Goal: Task Accomplishment & Management: Use online tool/utility

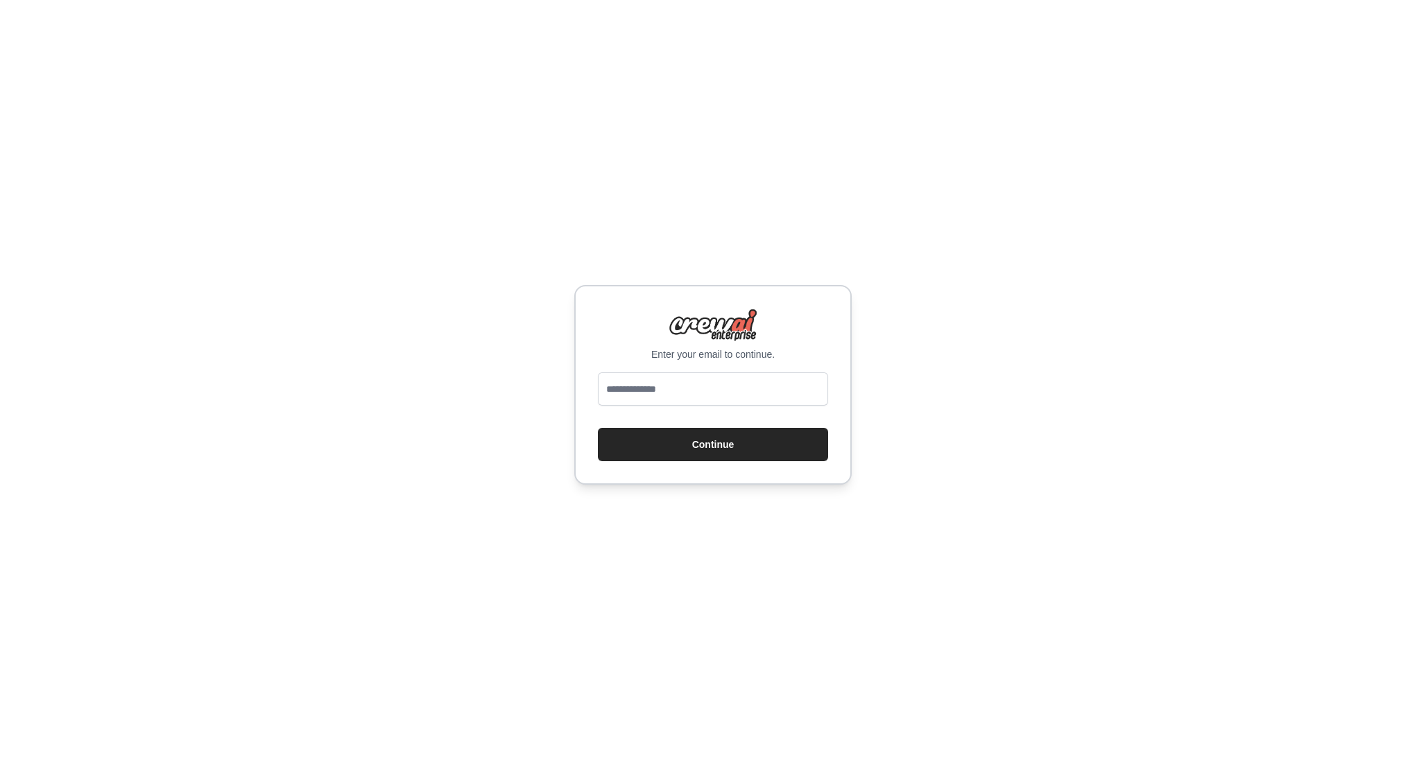
click at [683, 383] on input "email" at bounding box center [713, 388] width 230 height 33
type input "**********"
click at [723, 442] on button "Continue" at bounding box center [713, 444] width 230 height 33
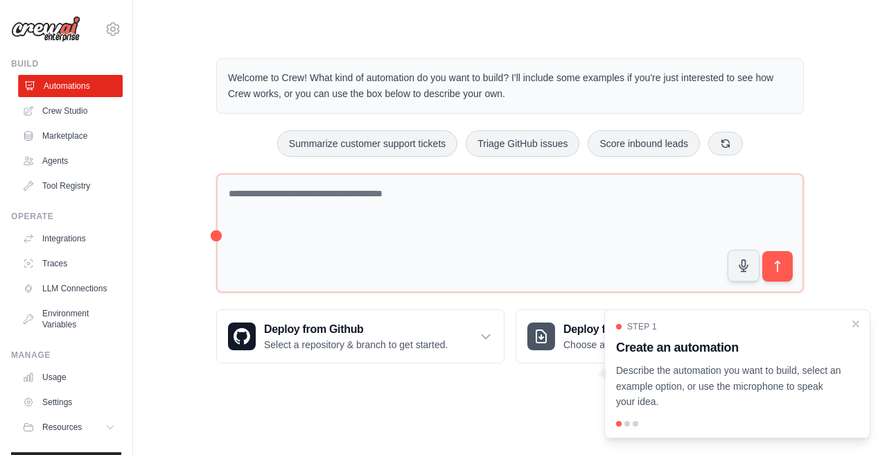
click at [75, 96] on link "Automations" at bounding box center [70, 86] width 105 height 22
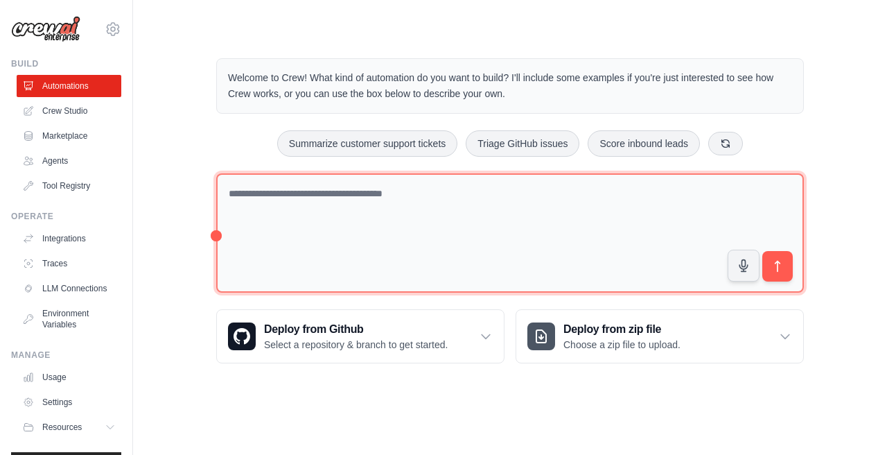
click at [299, 197] on textarea at bounding box center [510, 233] width 588 height 120
paste textarea "**********"
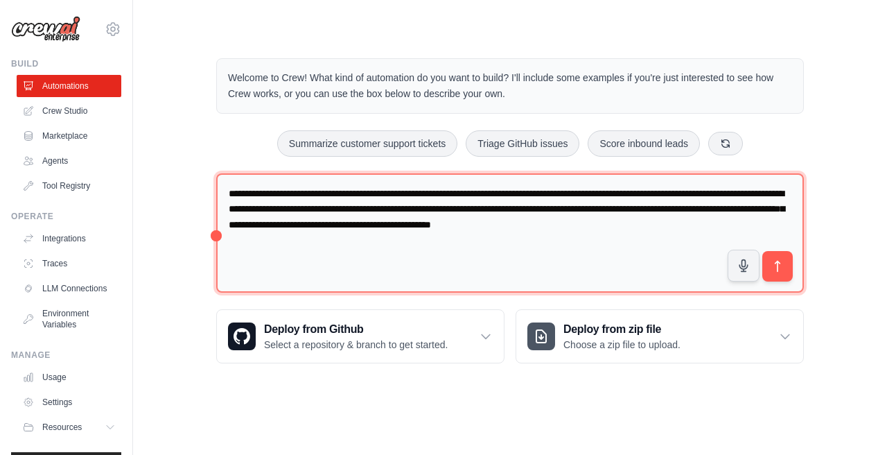
type textarea "**********"
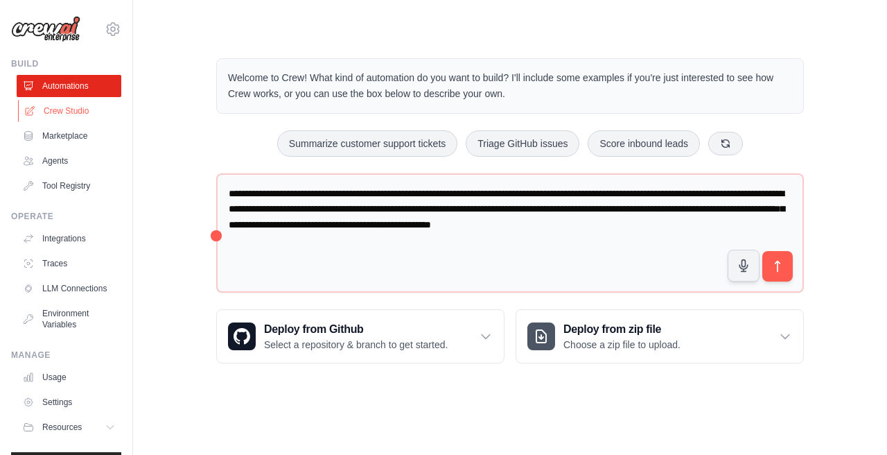
click at [73, 110] on link "Crew Studio" at bounding box center [70, 111] width 105 height 22
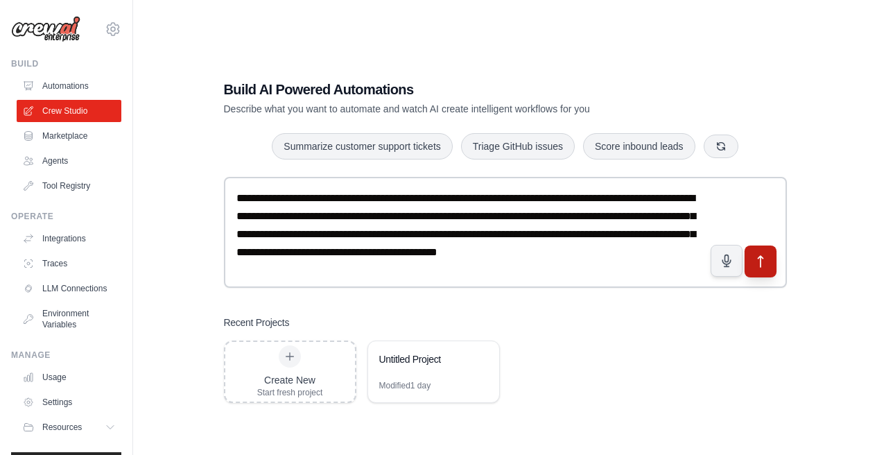
type textarea "**********"
click at [760, 261] on icon "submit" at bounding box center [760, 261] width 5 height 11
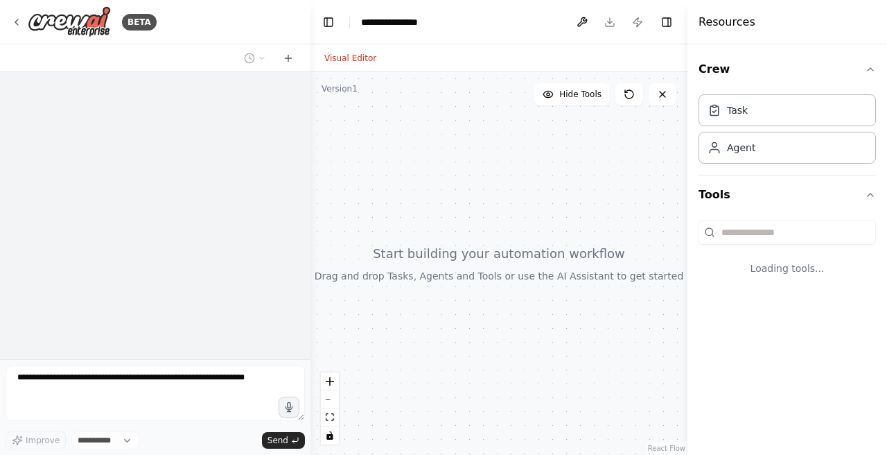
select select "****"
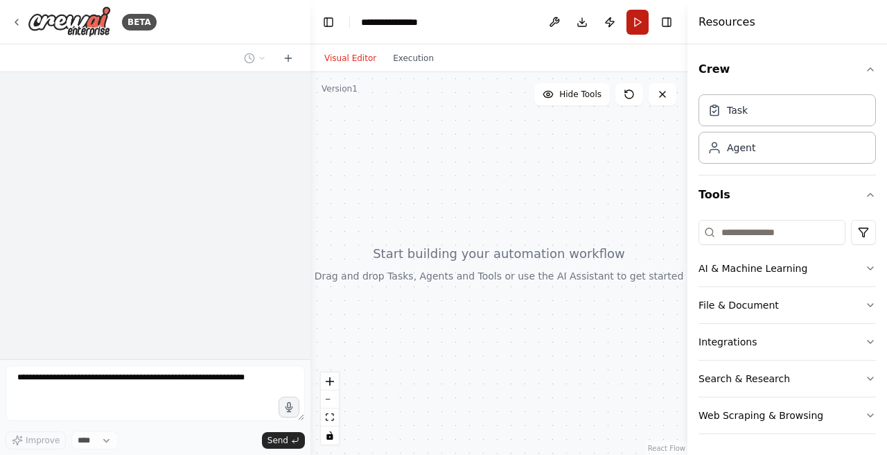
click at [635, 16] on button "Run" at bounding box center [638, 22] width 22 height 25
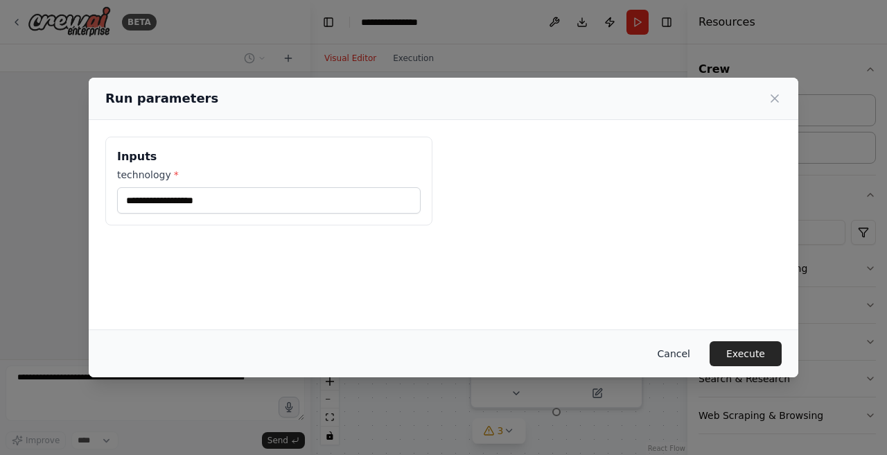
click at [678, 349] on button "Cancel" at bounding box center [674, 353] width 55 height 25
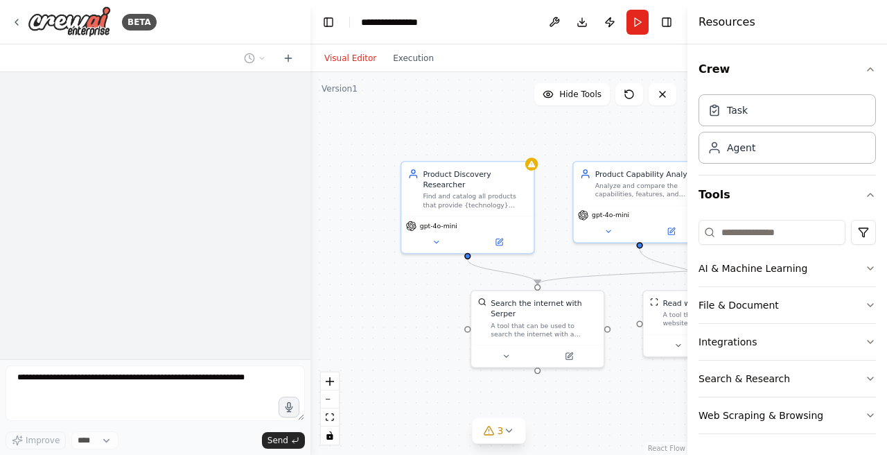
click at [220, 345] on div at bounding box center [155, 215] width 311 height 287
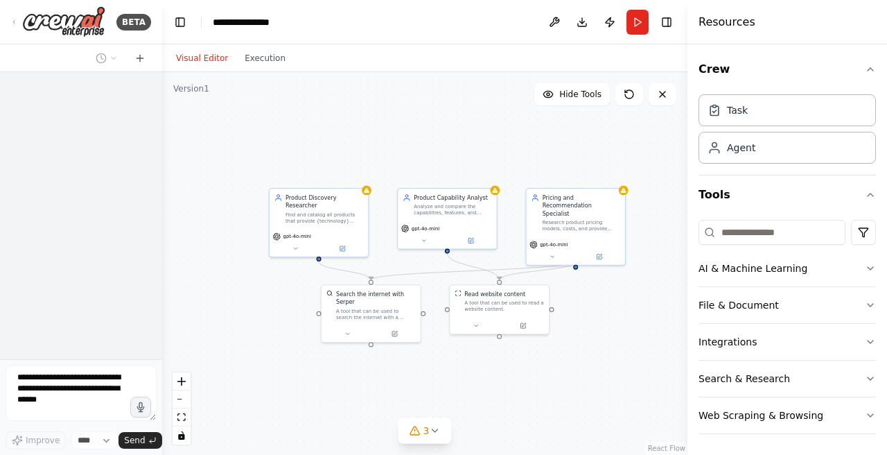
drag, startPoint x: 309, startPoint y: 216, endPoint x: 162, endPoint y: 213, distance: 147.0
click at [162, 213] on div "**********" at bounding box center [443, 227] width 887 height 455
click at [101, 238] on div at bounding box center [81, 215] width 162 height 287
click at [433, 431] on icon at bounding box center [434, 430] width 11 height 11
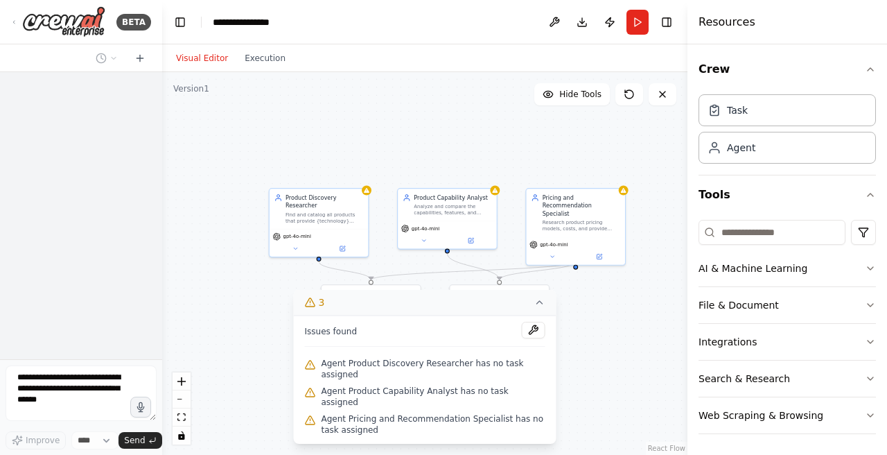
click at [411, 375] on span "Agent Product Discovery Researcher has no task assigned" at bounding box center [434, 369] width 224 height 22
click at [531, 338] on button at bounding box center [534, 330] width 24 height 17
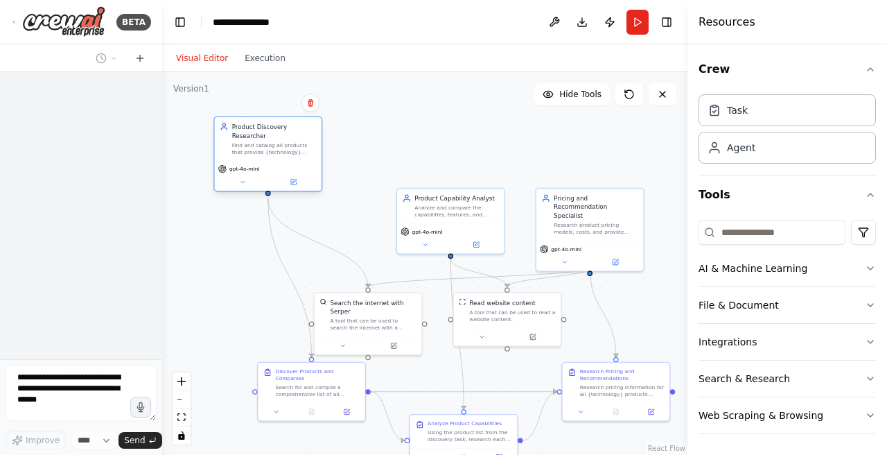
drag, startPoint x: 318, startPoint y: 218, endPoint x: 272, endPoint y: 150, distance: 81.3
click at [272, 150] on div "Find and catalog all products that provide {technology} technology, including i…" at bounding box center [274, 148] width 85 height 14
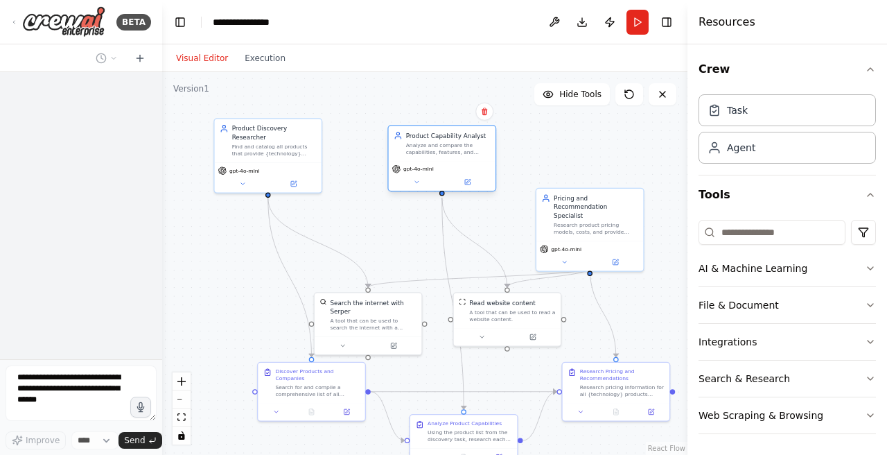
drag, startPoint x: 449, startPoint y: 210, endPoint x: 444, endPoint y: 146, distance: 64.0
click at [444, 146] on div "Analyze and compare the capabilities, features, and technical specifications of…" at bounding box center [448, 148] width 85 height 14
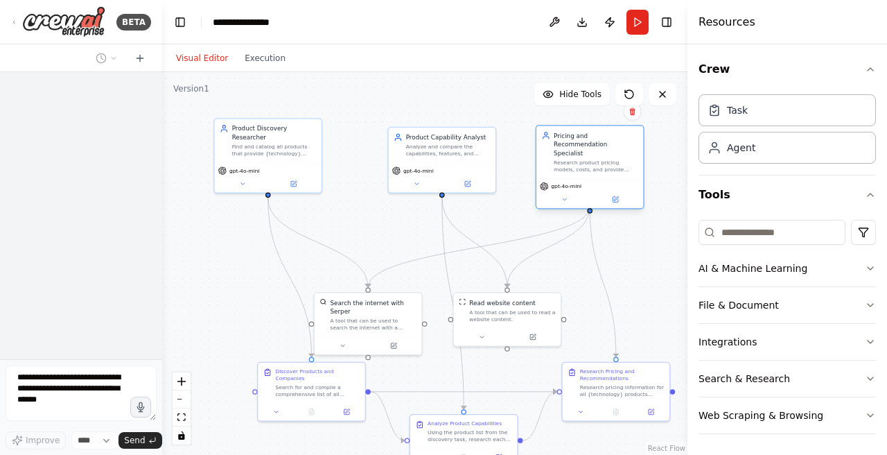
drag, startPoint x: 594, startPoint y: 223, endPoint x: 598, endPoint y: 162, distance: 60.4
click at [598, 162] on div "Research product pricing models, costs, and provide strategic recommendations f…" at bounding box center [596, 166] width 85 height 14
drag, startPoint x: 496, startPoint y: 320, endPoint x: 512, endPoint y: 279, distance: 44.2
click at [512, 279] on div "Read website content A tool that can be used to read a website content." at bounding box center [520, 265] width 107 height 35
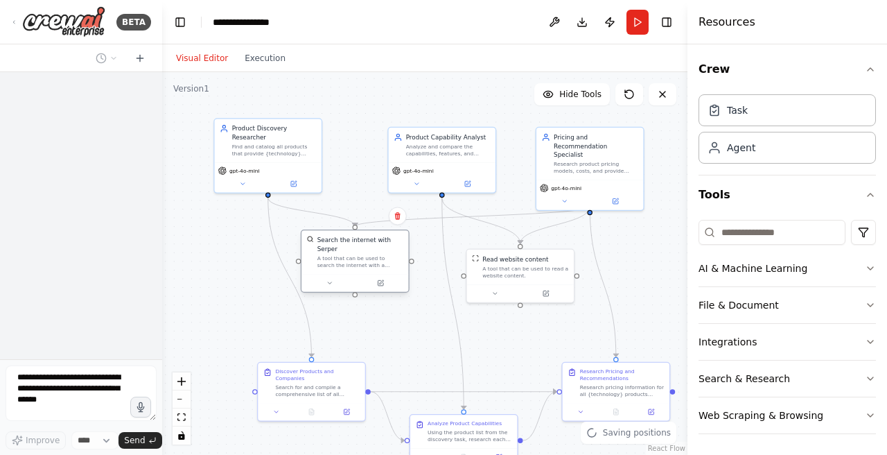
drag, startPoint x: 379, startPoint y: 318, endPoint x: 368, endPoint y: 260, distance: 58.6
click at [368, 260] on div "A tool that can be used to search the internet with a search_query. Supports di…" at bounding box center [361, 261] width 86 height 14
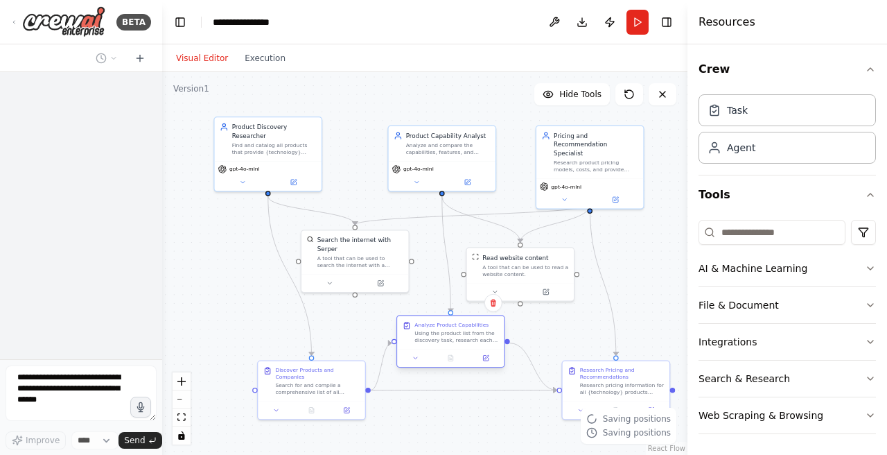
drag, startPoint x: 465, startPoint y: 429, endPoint x: 449, endPoint y: 331, distance: 99.9
click at [449, 331] on div "Using the product list from the discovery task, research each product's officia…" at bounding box center [457, 337] width 85 height 14
click at [73, 248] on div at bounding box center [81, 215] width 162 height 287
click at [140, 59] on icon at bounding box center [140, 58] width 0 height 6
click at [105, 249] on div at bounding box center [81, 215] width 162 height 287
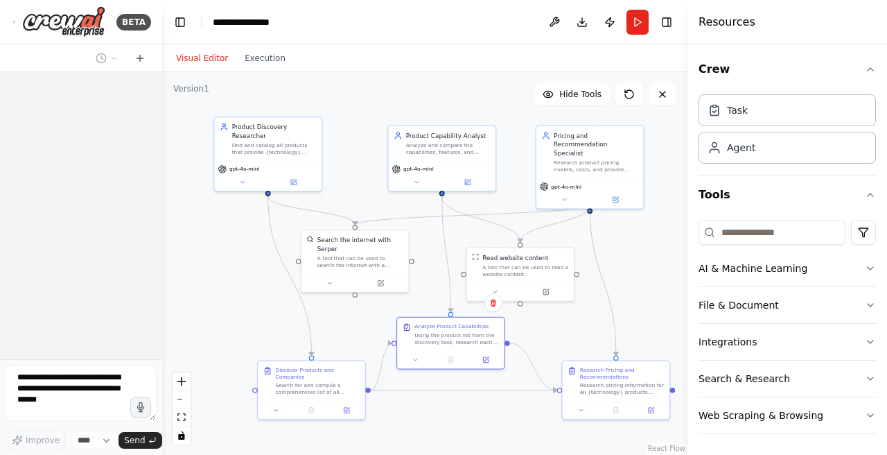
click at [246, 312] on div ".deletable-edge-delete-btn { width: 20px; height: 20px; border: 0px solid #ffff…" at bounding box center [425, 263] width 526 height 383
click at [93, 278] on div at bounding box center [81, 215] width 162 height 287
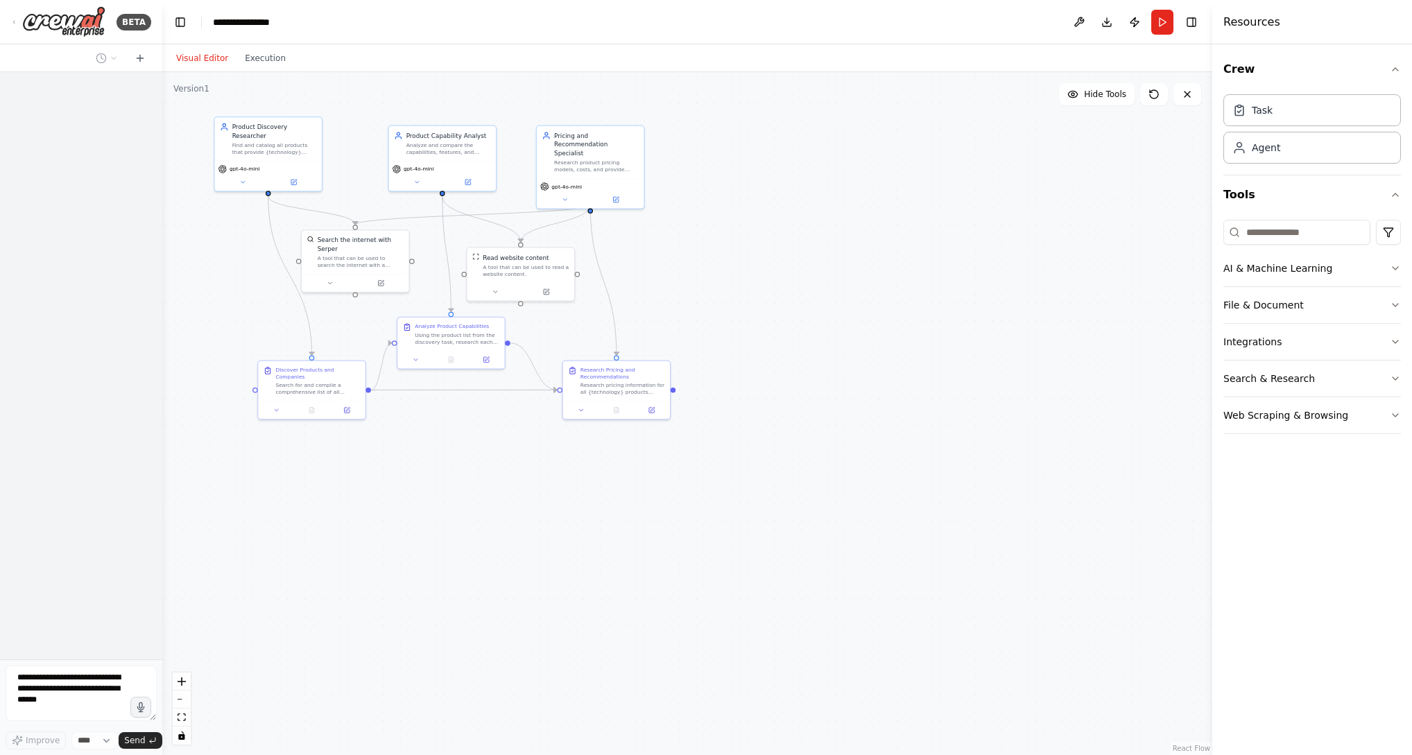
click at [155, 295] on div "BETA Improve **** Send" at bounding box center [81, 377] width 162 height 755
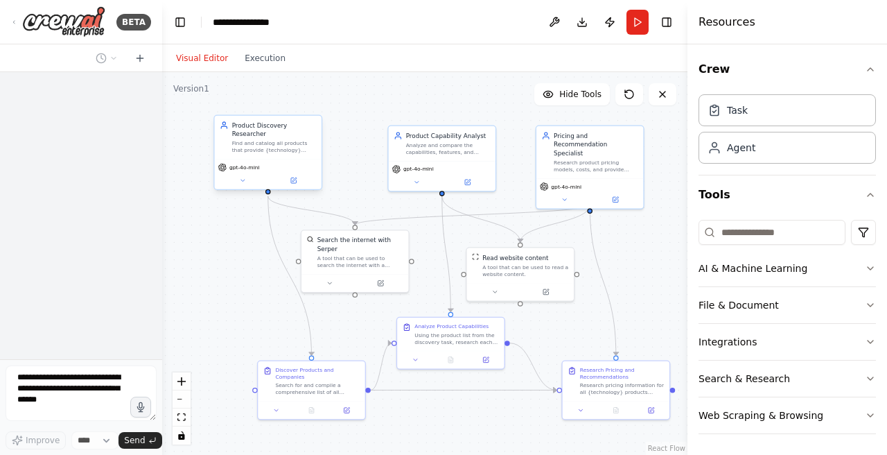
click at [249, 146] on div "Find and catalog all products that provide {technology} technology, including i…" at bounding box center [274, 147] width 85 height 14
click at [638, 27] on button "Run" at bounding box center [638, 22] width 22 height 25
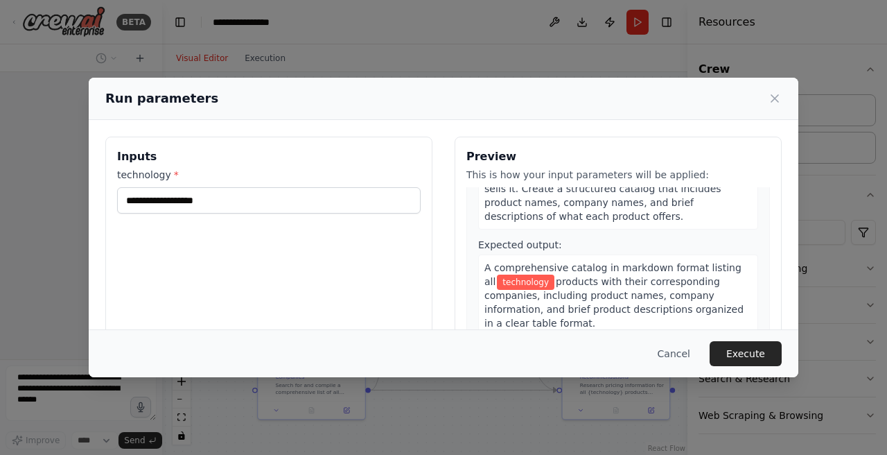
scroll to position [125, 0]
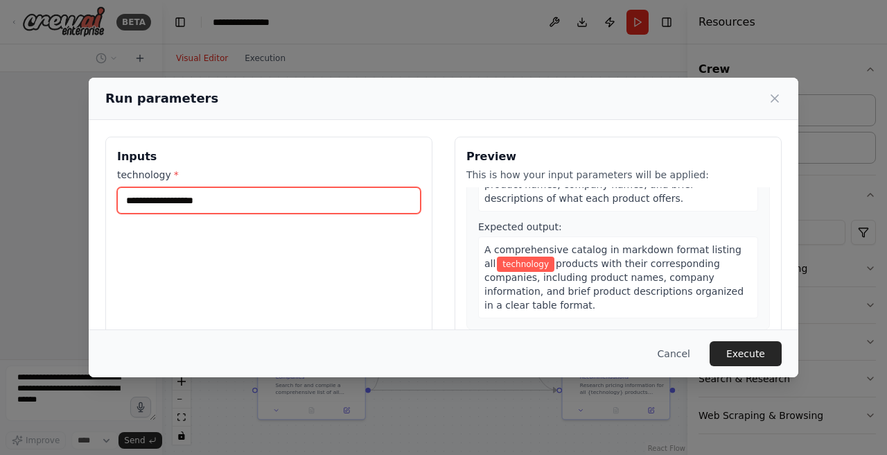
click at [279, 205] on input "technology *" at bounding box center [269, 200] width 304 height 26
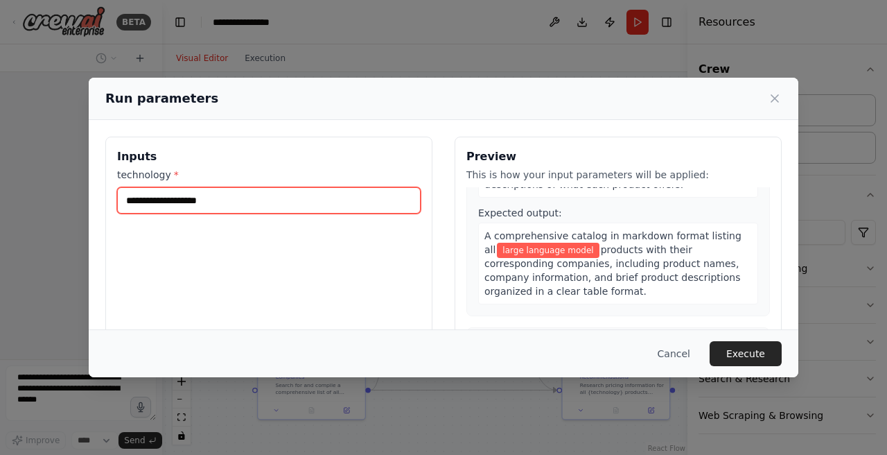
type input "**********"
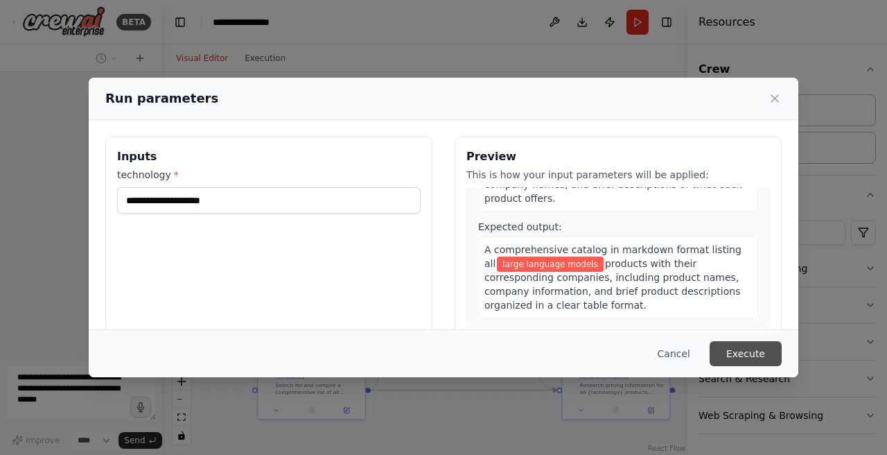
click at [751, 352] on button "Execute" at bounding box center [746, 353] width 72 height 25
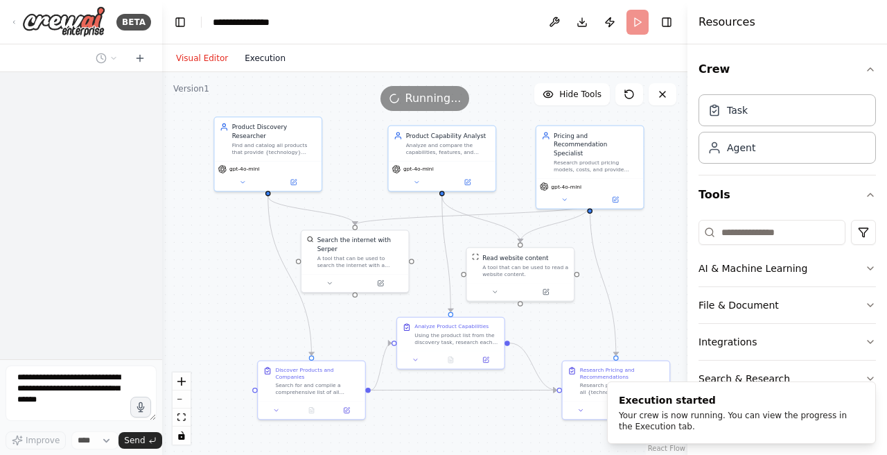
click at [262, 60] on button "Execution" at bounding box center [265, 58] width 58 height 17
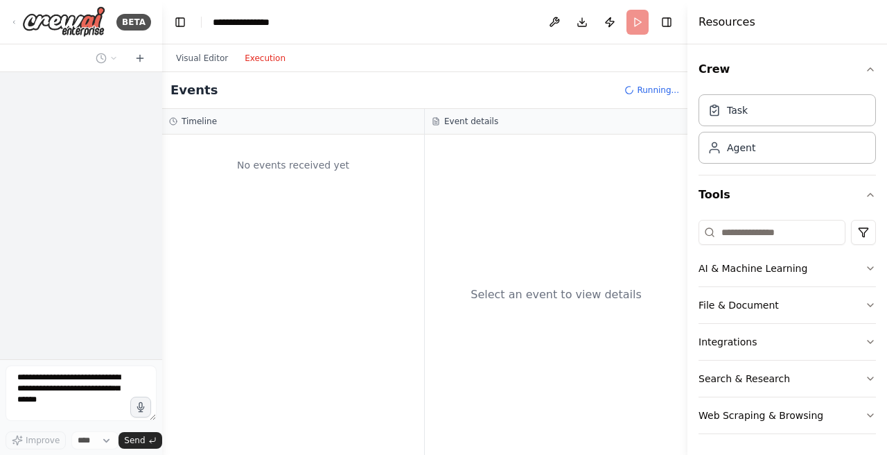
click at [338, 89] on div "Events Running..." at bounding box center [425, 90] width 526 height 37
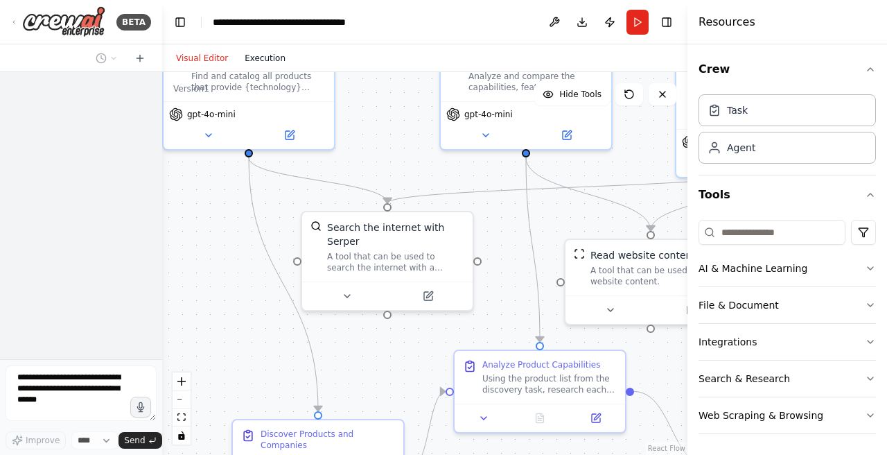
click at [265, 58] on button "Execution" at bounding box center [265, 58] width 58 height 17
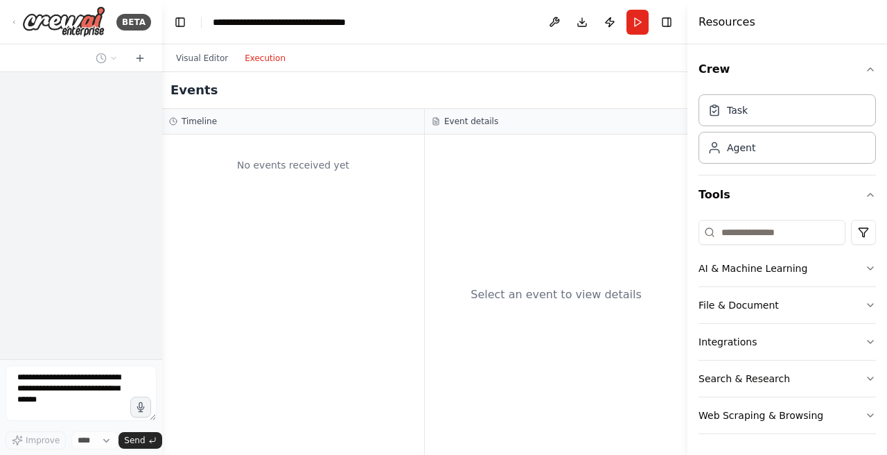
click at [275, 56] on button "Execution" at bounding box center [265, 58] width 58 height 17
click at [645, 84] on div "Events" at bounding box center [425, 90] width 526 height 37
click at [613, 84] on div "Events" at bounding box center [425, 90] width 526 height 37
click at [190, 55] on button "Visual Editor" at bounding box center [202, 58] width 69 height 17
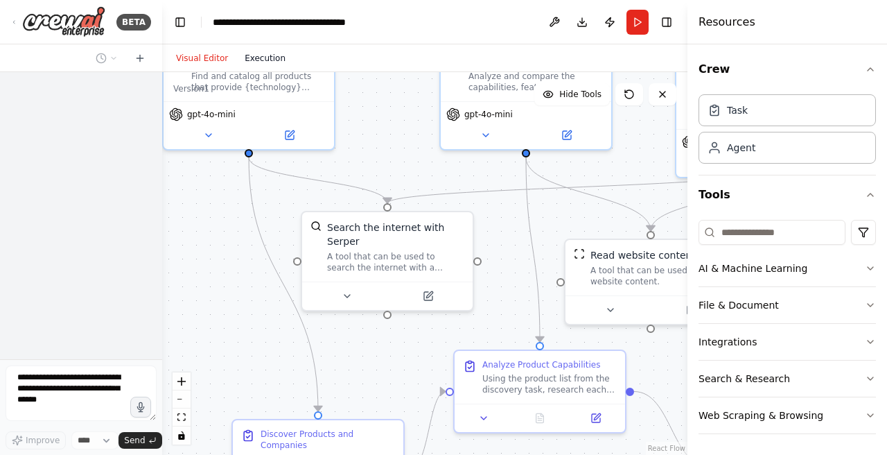
click at [268, 58] on button "Execution" at bounding box center [265, 58] width 58 height 17
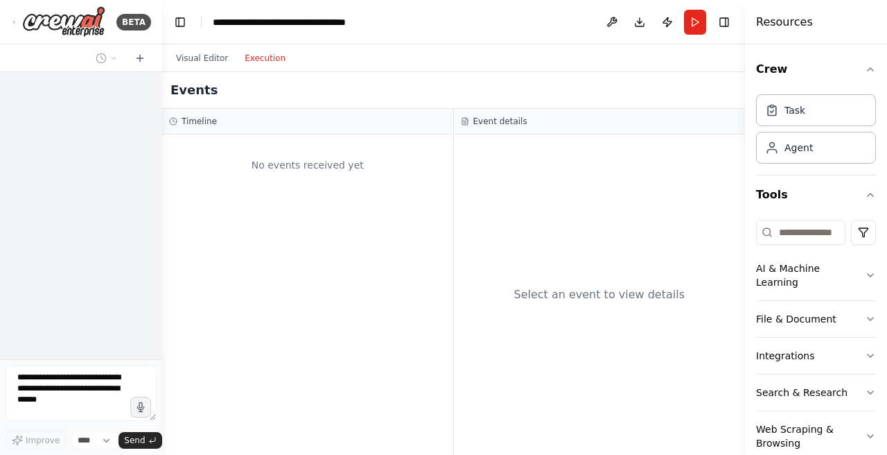
drag, startPoint x: 690, startPoint y: 94, endPoint x: 788, endPoint y: 91, distance: 97.8
click at [788, 91] on div "Resources Crew Task Agent Tools AI & Machine Learning File & Document Integrati…" at bounding box center [816, 227] width 142 height 455
click at [248, 59] on button "Execution" at bounding box center [265, 58] width 58 height 17
click at [270, 55] on button "Execution" at bounding box center [265, 58] width 58 height 17
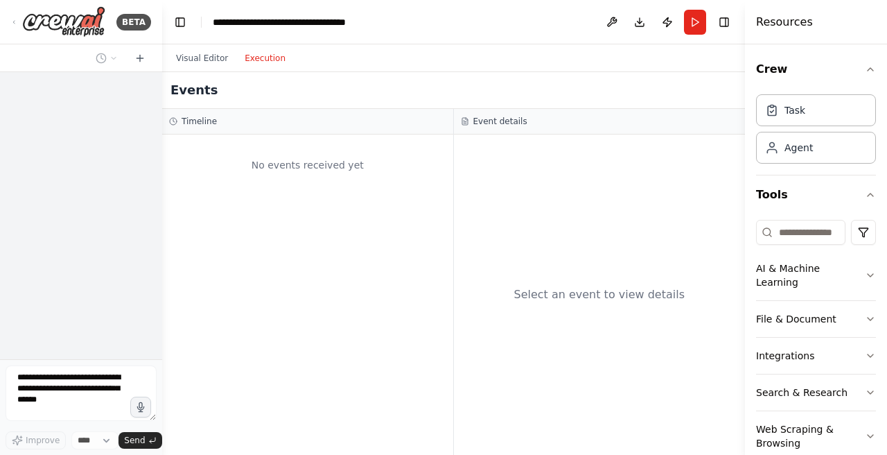
click at [270, 55] on button "Execution" at bounding box center [265, 58] width 58 height 17
click at [203, 59] on button "Visual Editor" at bounding box center [202, 58] width 69 height 17
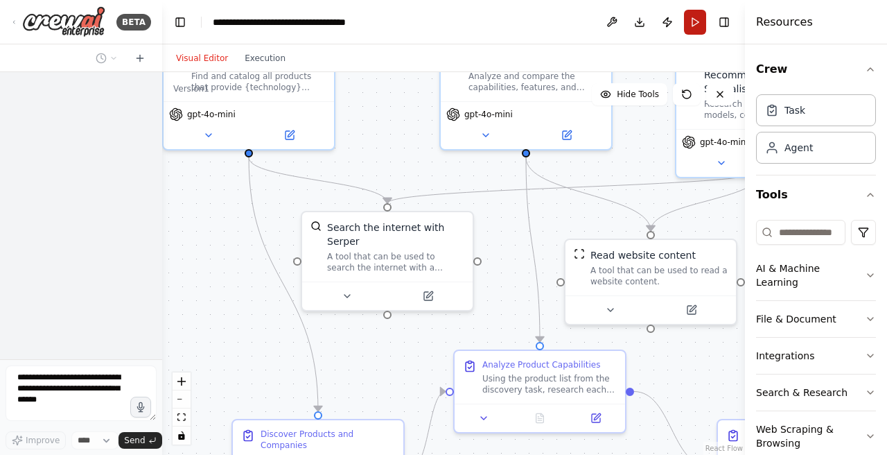
click at [693, 15] on button "Run" at bounding box center [695, 22] width 22 height 25
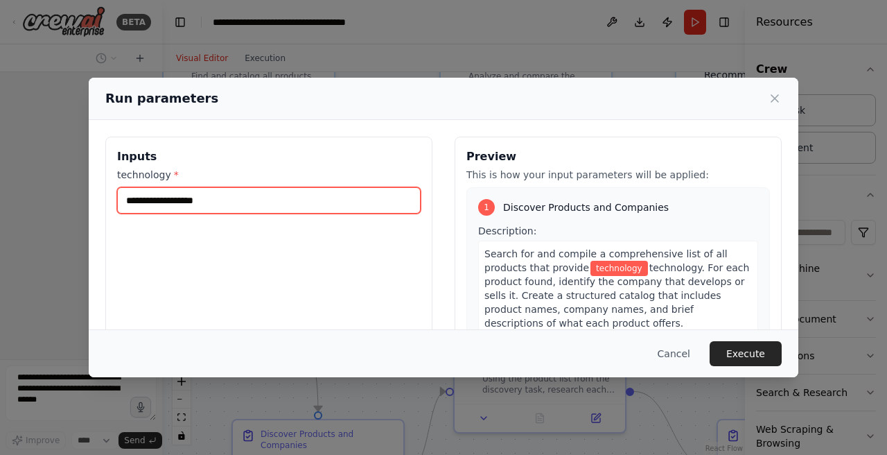
click at [206, 200] on input "technology *" at bounding box center [269, 200] width 304 height 26
type input "*****"
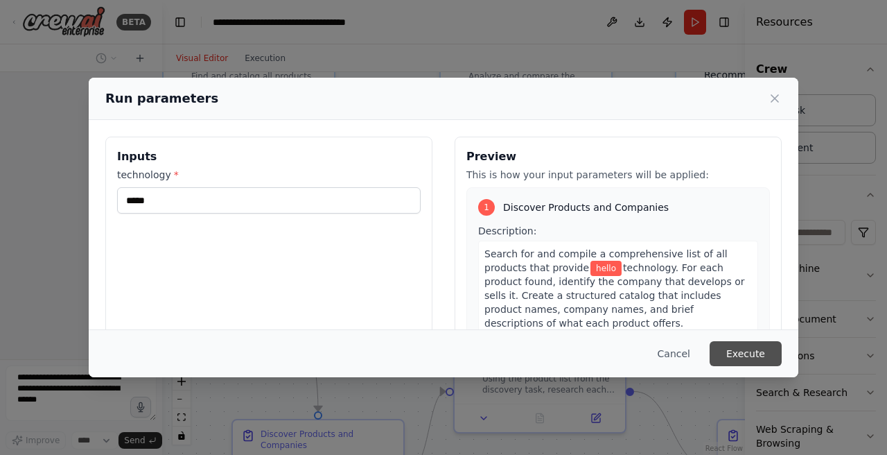
click at [745, 357] on button "Execute" at bounding box center [746, 353] width 72 height 25
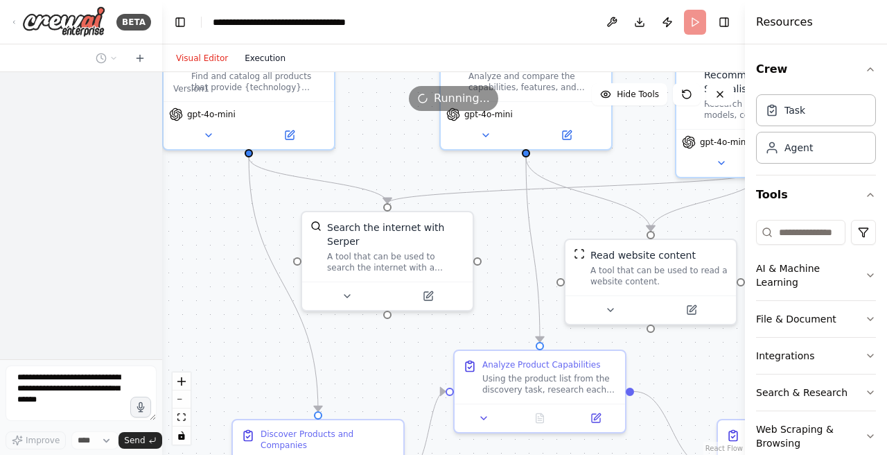
click at [256, 60] on button "Execution" at bounding box center [265, 58] width 58 height 17
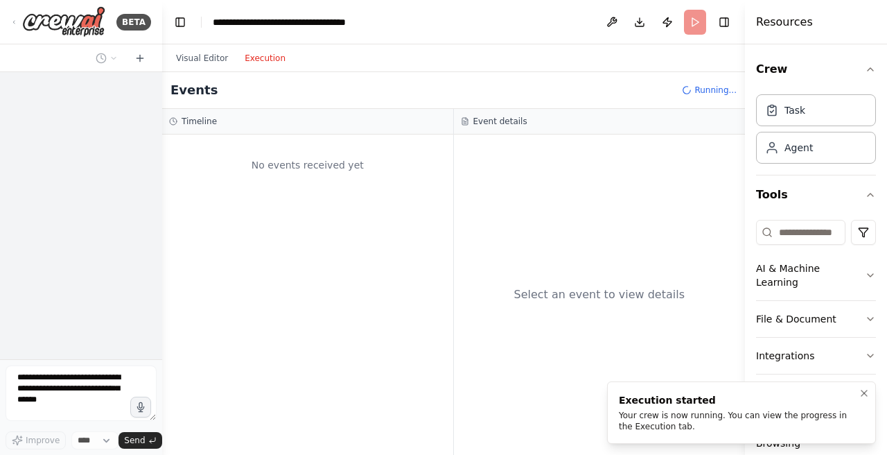
click at [640, 410] on div "Your crew is now running. You can view the progress in the Execution tab." at bounding box center [739, 421] width 240 height 22
